Goal: Task Accomplishment & Management: Manage account settings

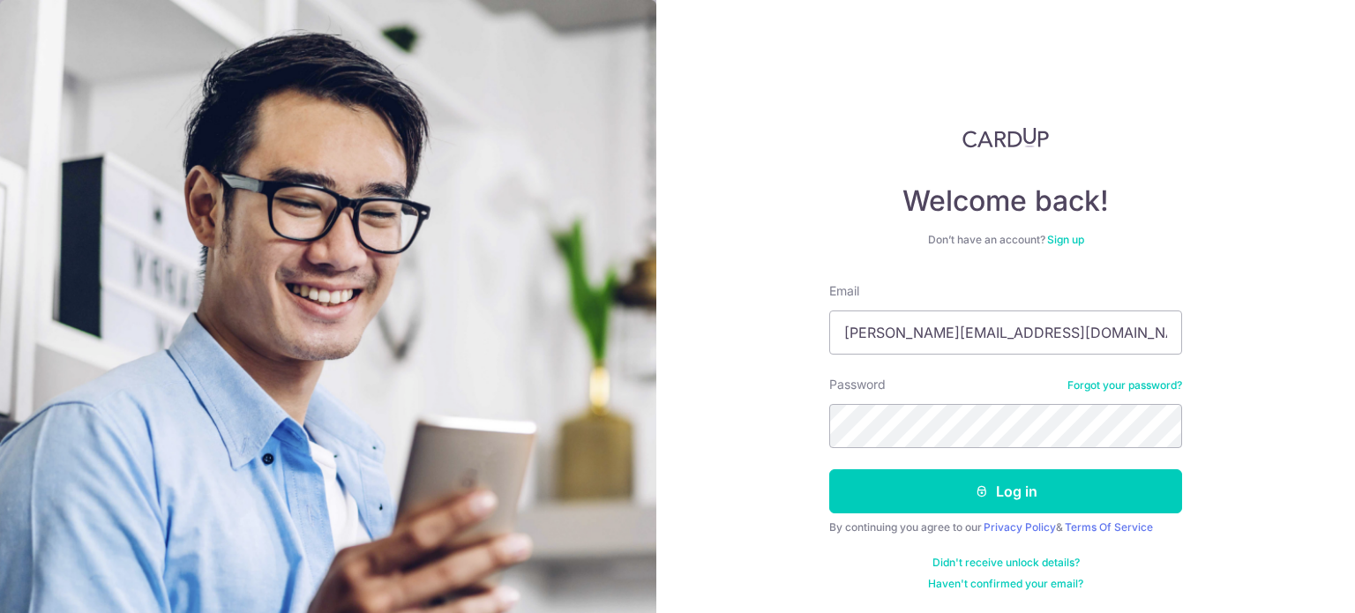
type input "[PERSON_NAME][EMAIL_ADDRESS][DOMAIN_NAME]"
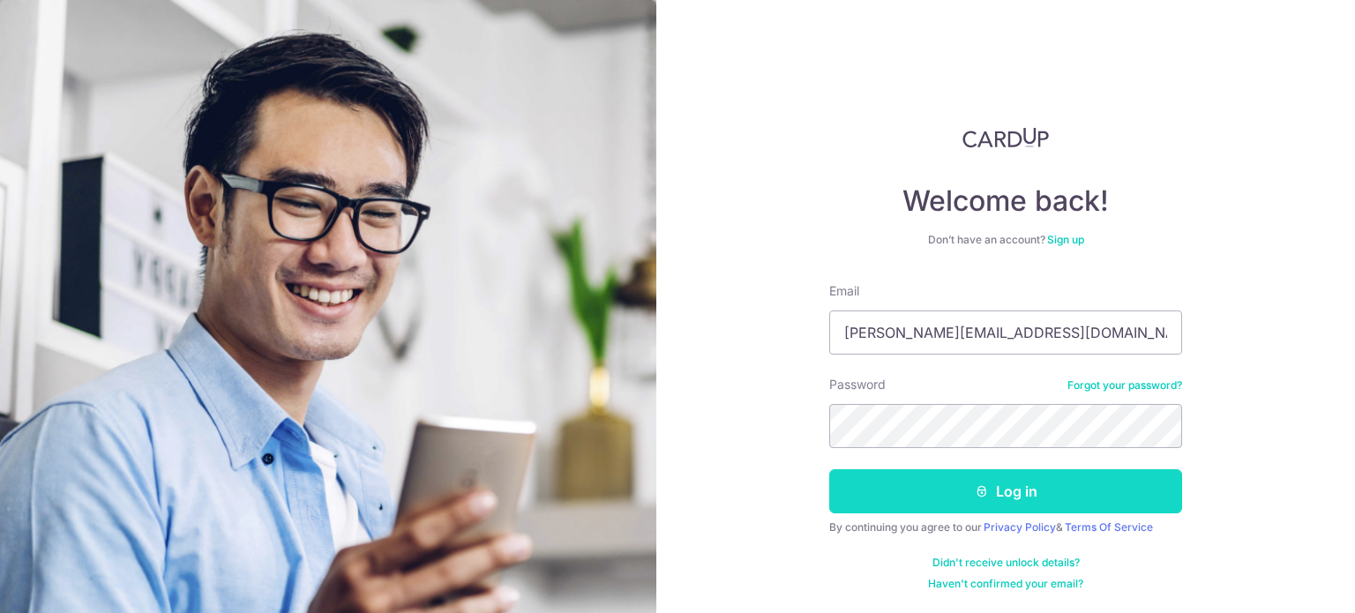
click at [950, 487] on button "Log in" at bounding box center [1005, 491] width 353 height 44
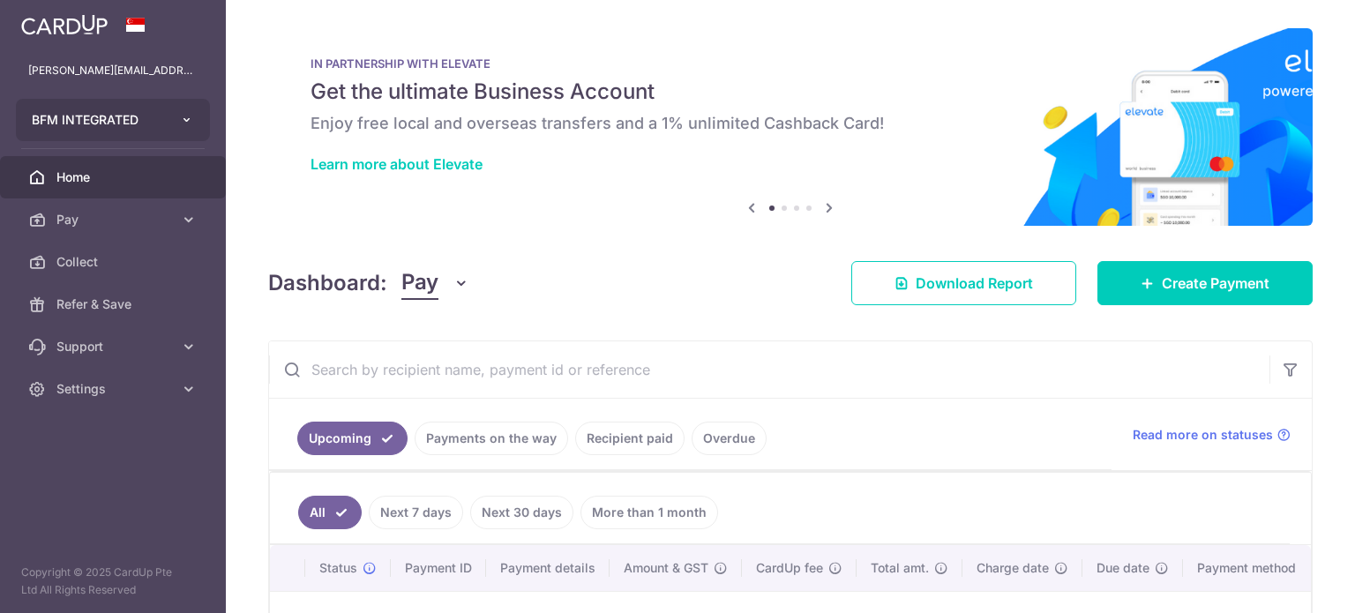
click at [186, 130] on button "BFM INTEGRATED" at bounding box center [113, 120] width 194 height 42
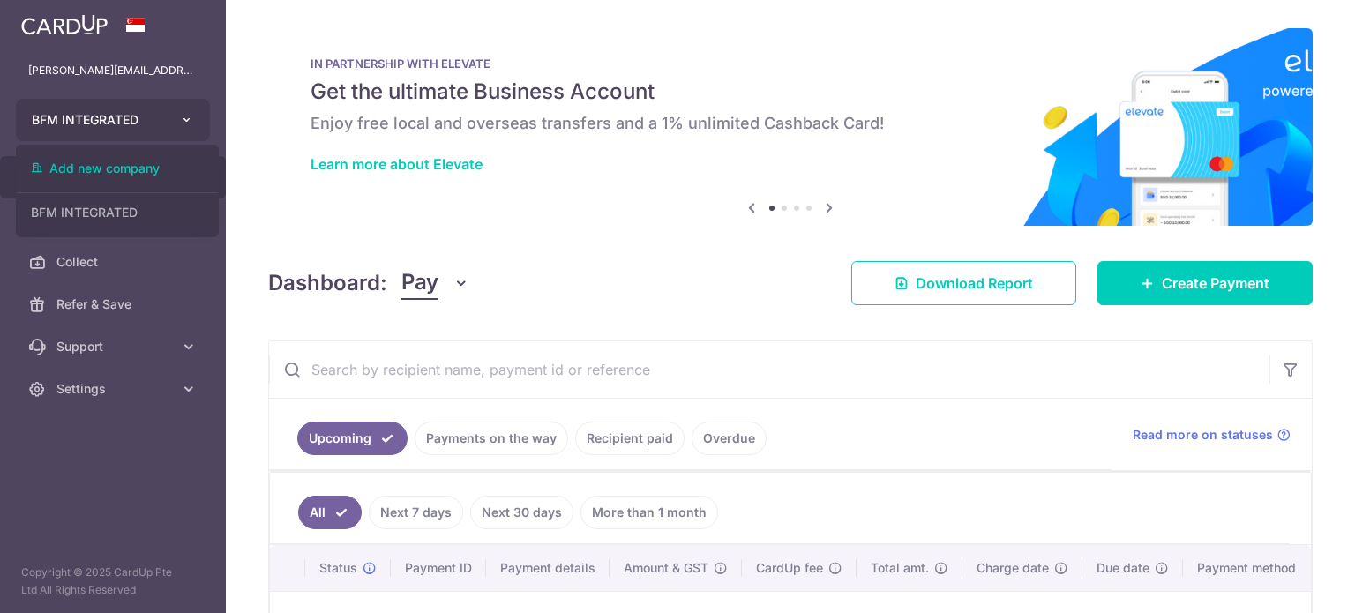
click at [186, 130] on button "BFM INTEGRATED" at bounding box center [113, 120] width 194 height 42
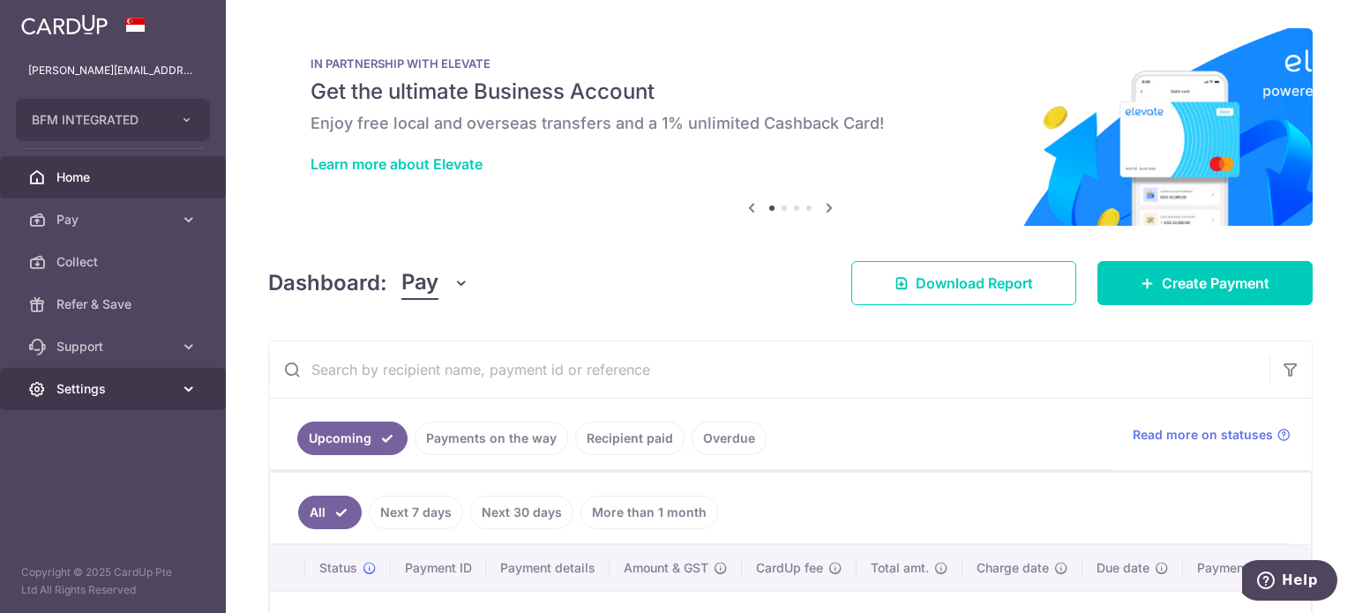
click at [102, 387] on span "Settings" at bounding box center [114, 389] width 116 height 18
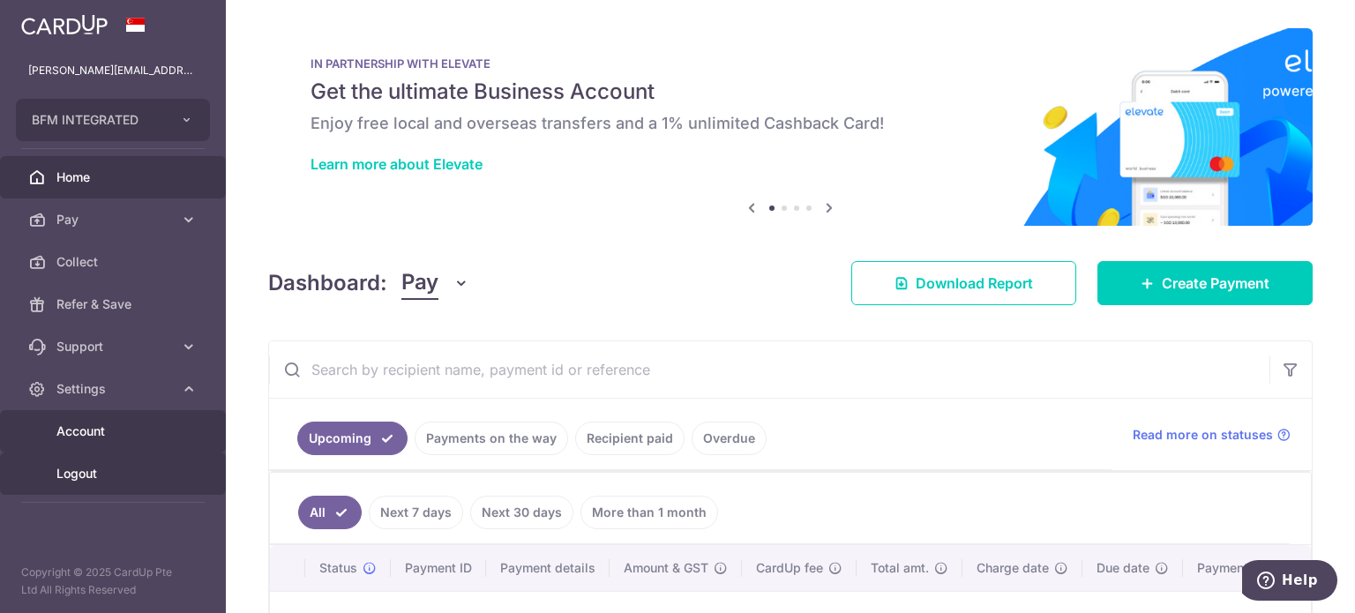
click at [94, 470] on span "Logout" at bounding box center [114, 474] width 116 height 18
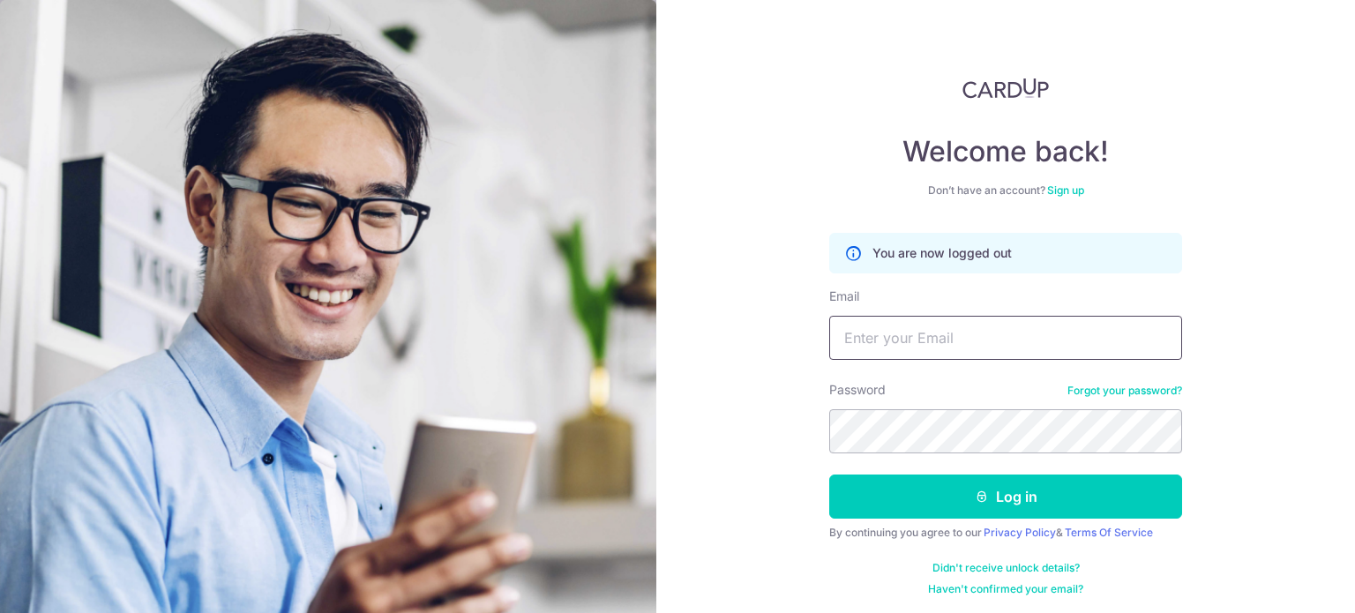
scroll to position [53, 0]
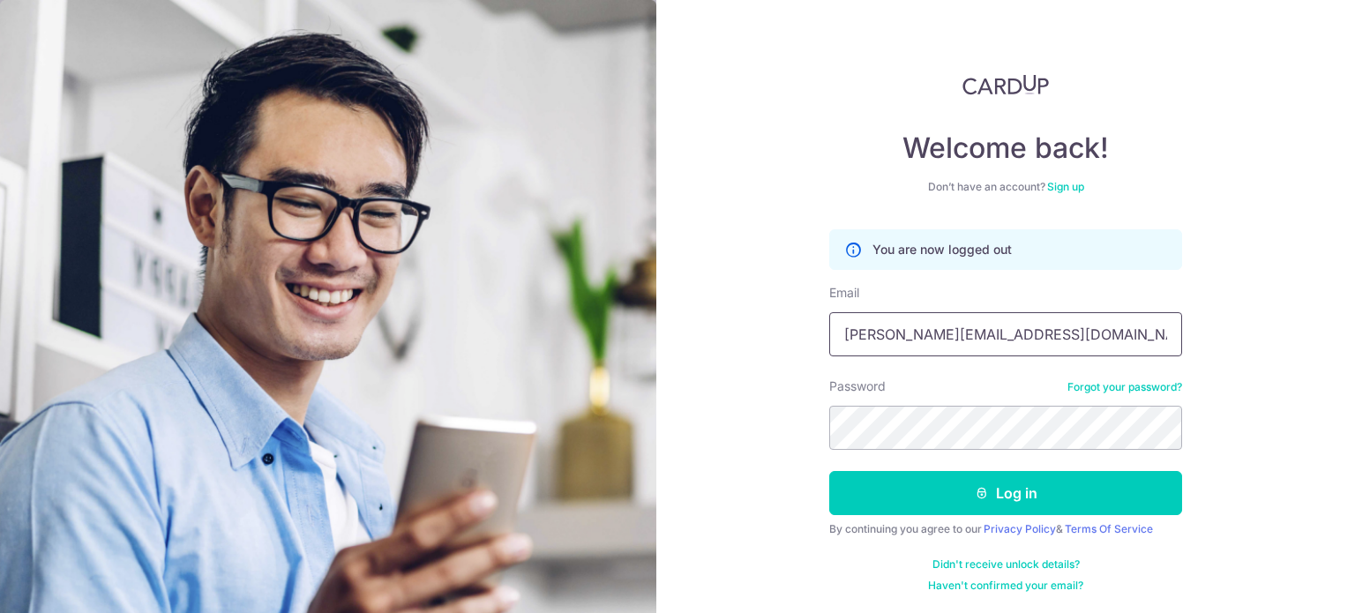
click at [1019, 328] on input "[PERSON_NAME][EMAIL_ADDRESS][DOMAIN_NAME]" at bounding box center [1005, 334] width 353 height 44
type input "[PERSON_NAME][EMAIL_ADDRESS][DOMAIN_NAME]"
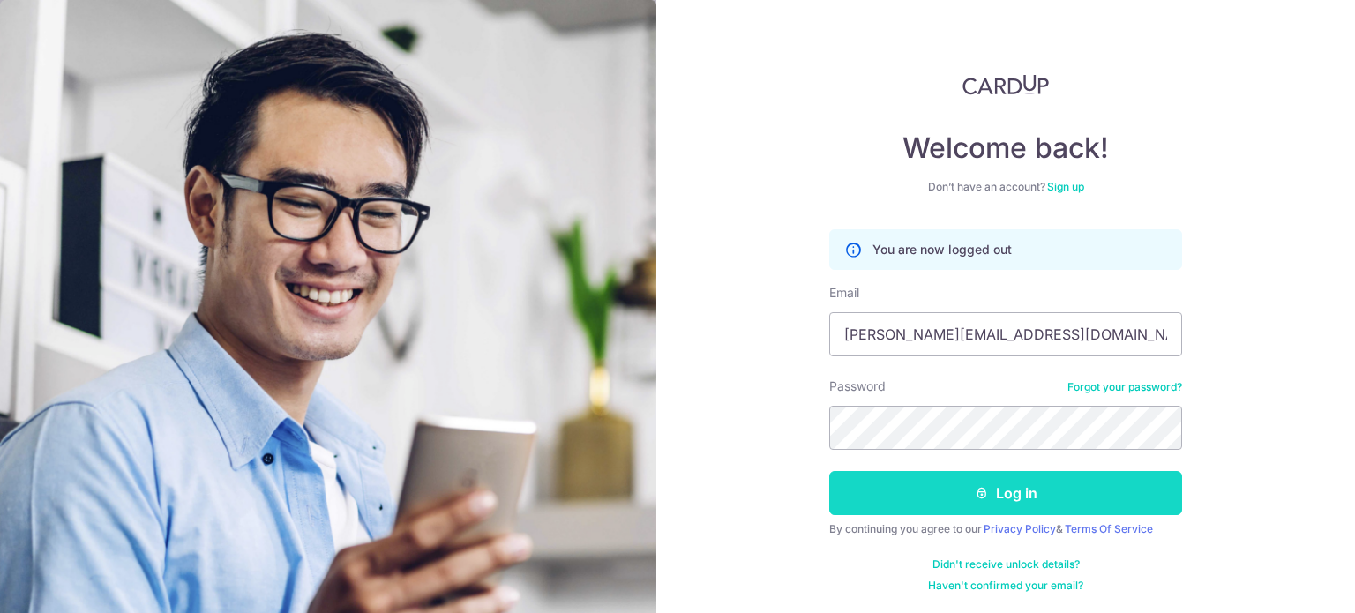
click at [937, 495] on button "Log in" at bounding box center [1005, 493] width 353 height 44
